Goal: Task Accomplishment & Management: Complete application form

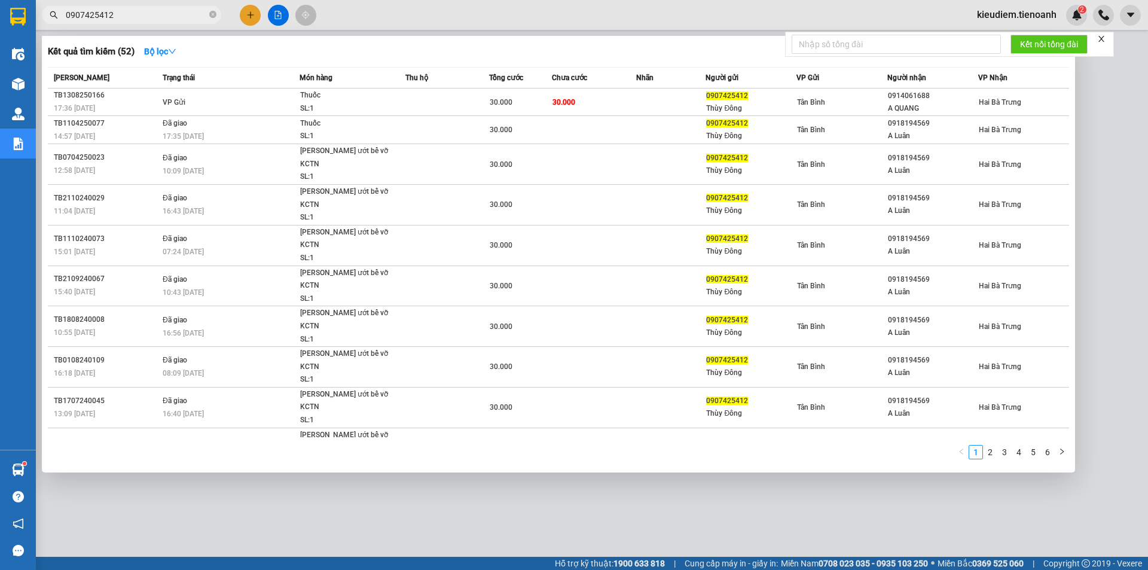
click at [135, 11] on input "0907425412" at bounding box center [136, 14] width 141 height 13
click at [134, 14] on input "0907425412" at bounding box center [136, 14] width 141 height 13
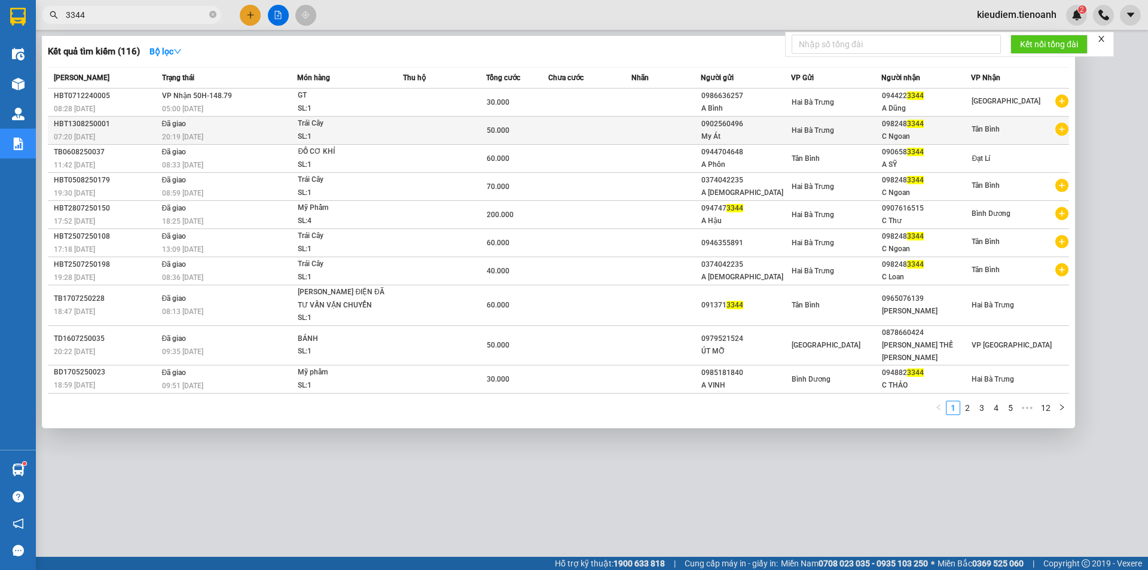
type input "3344"
click at [285, 138] on div "20:19 [DATE]" at bounding box center [229, 136] width 135 height 13
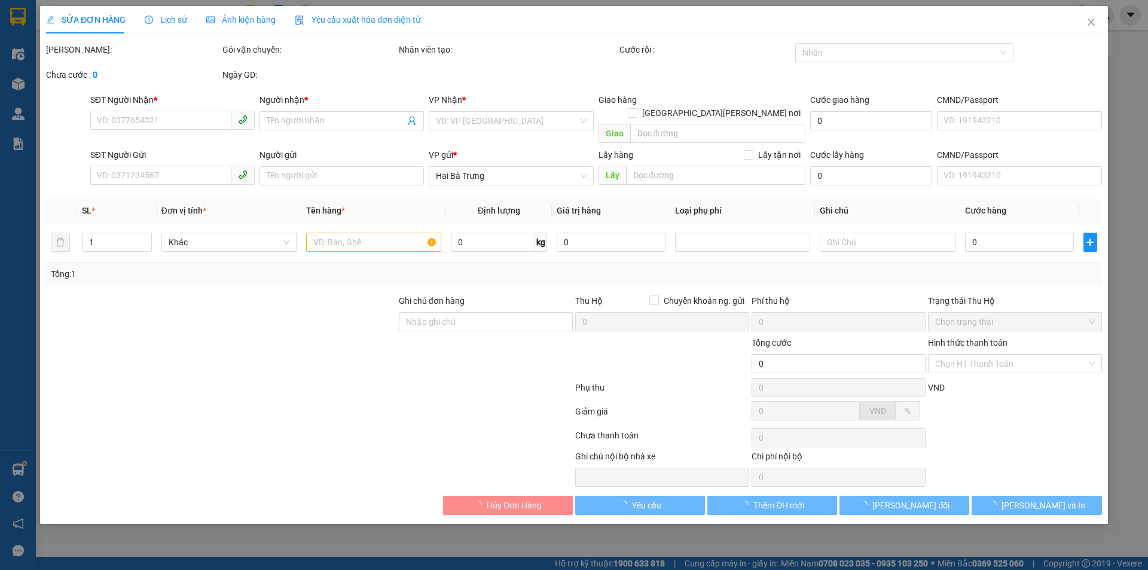
type input "0982483344"
type input "C Ngoan"
type input "0902560496"
type input "My Át"
type input "50.000"
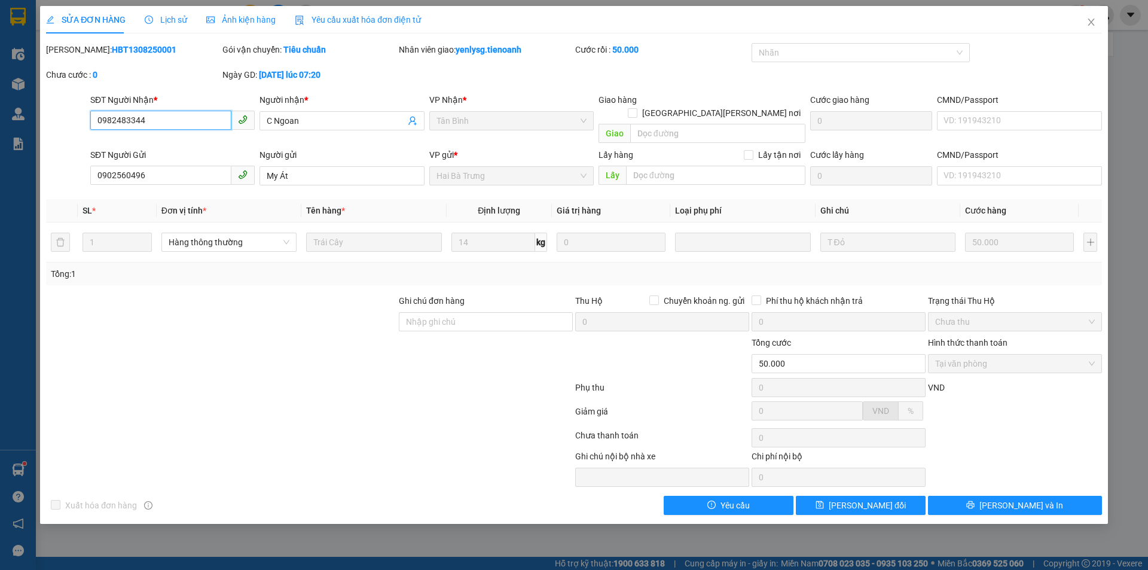
click at [180, 121] on input "0982483344" at bounding box center [160, 120] width 141 height 19
click at [1092, 22] on icon "close" at bounding box center [1091, 22] width 7 height 7
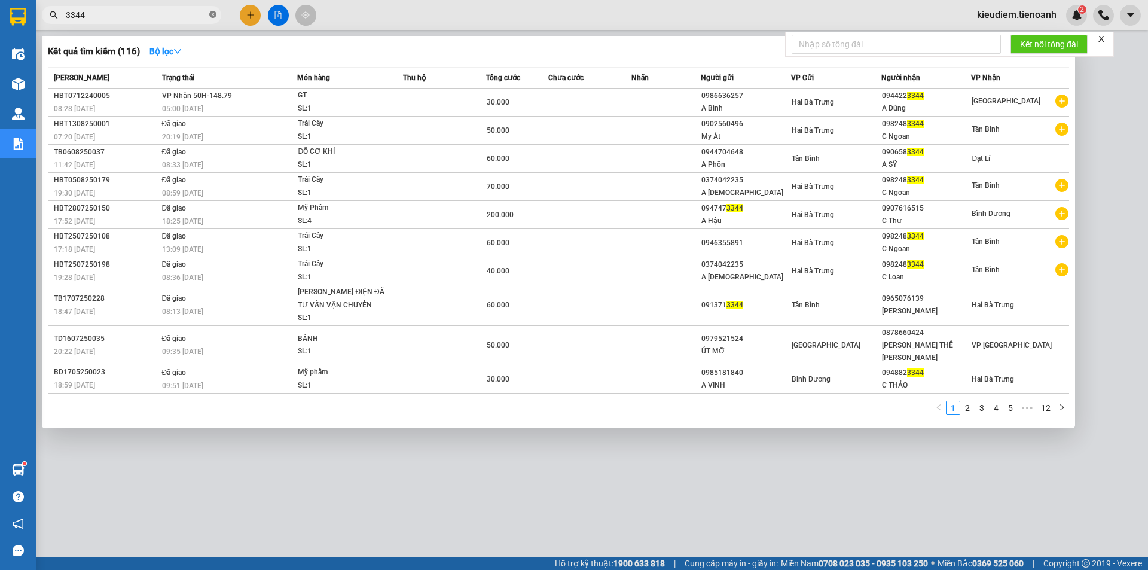
click at [214, 13] on icon "close-circle" at bounding box center [212, 14] width 7 height 7
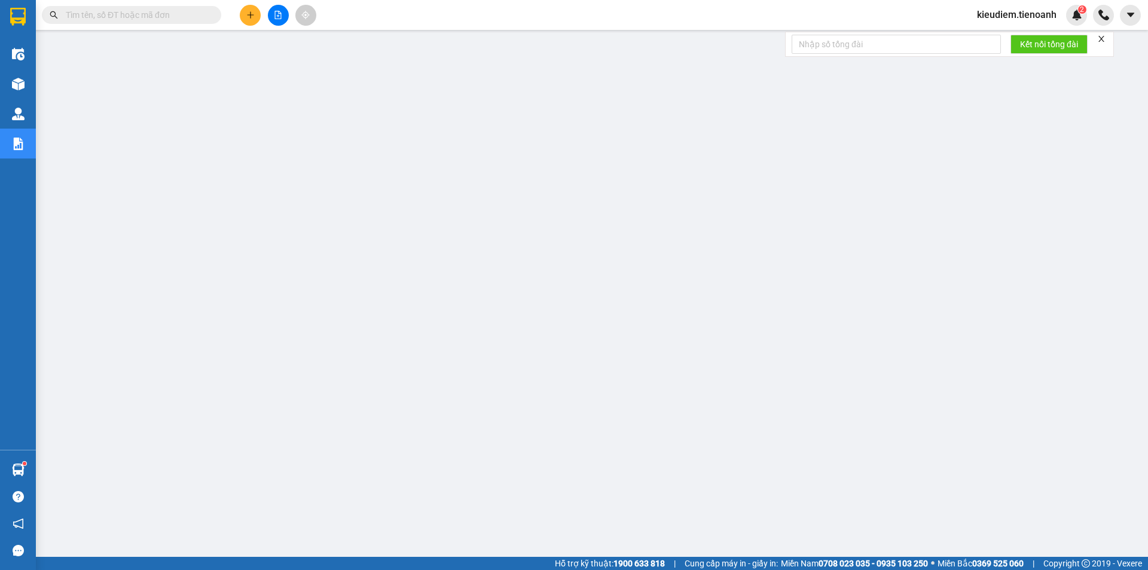
paste input "0982483344"
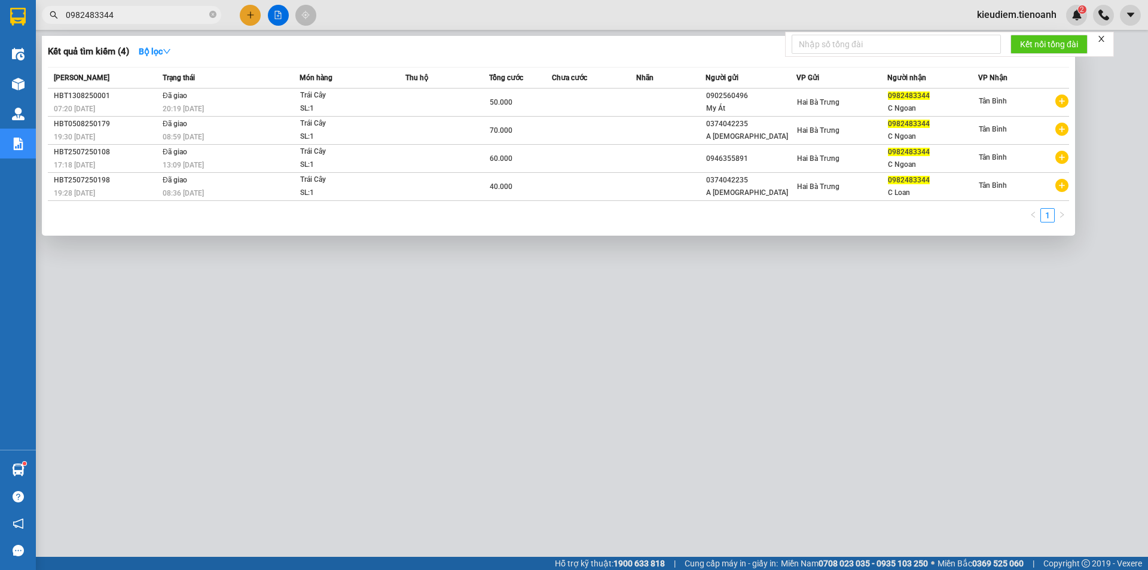
type input "0982483344"
click at [212, 17] on icon "close-circle" at bounding box center [212, 14] width 7 height 7
